Goal: Task Accomplishment & Management: Manage account settings

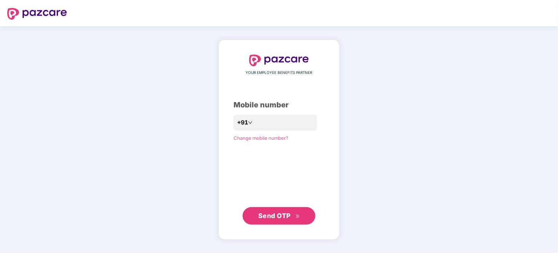
click at [269, 210] on button "Send OTP" at bounding box center [279, 215] width 73 height 17
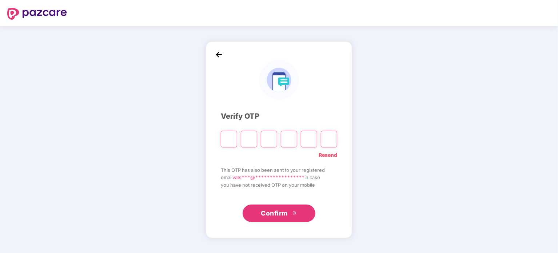
type input "*"
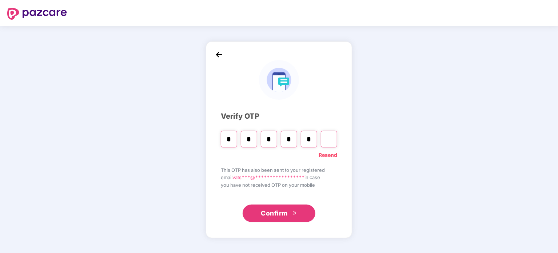
type input "*"
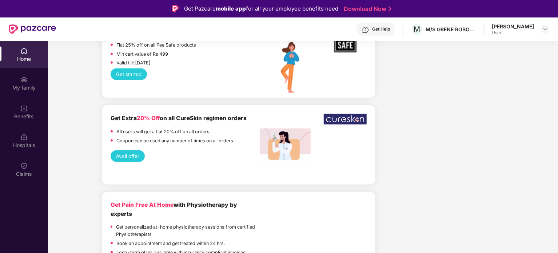
scroll to position [1888, 0]
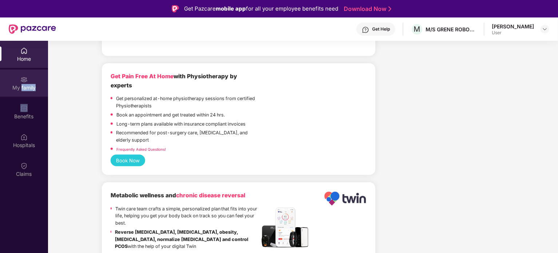
drag, startPoint x: 16, startPoint y: 98, endPoint x: 21, endPoint y: 90, distance: 9.4
click at [21, 90] on div "Home My family Benefits Hospitals Claims" at bounding box center [24, 113] width 48 height 144
click at [21, 90] on div "My family" at bounding box center [24, 87] width 48 height 7
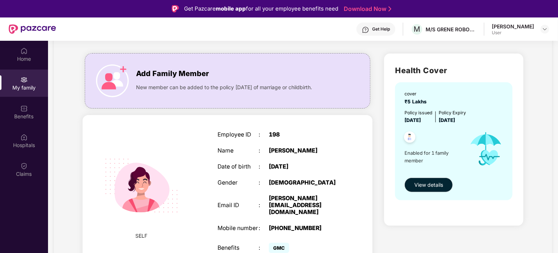
scroll to position [41, 0]
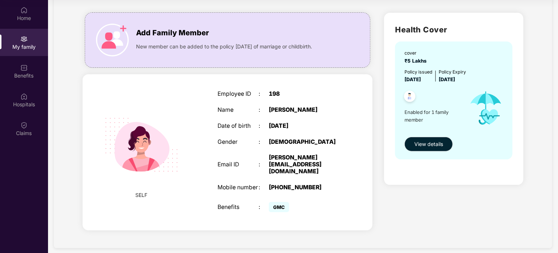
click at [275, 202] on span "GMC" at bounding box center [279, 207] width 20 height 10
